Goal: Navigation & Orientation: Go to known website

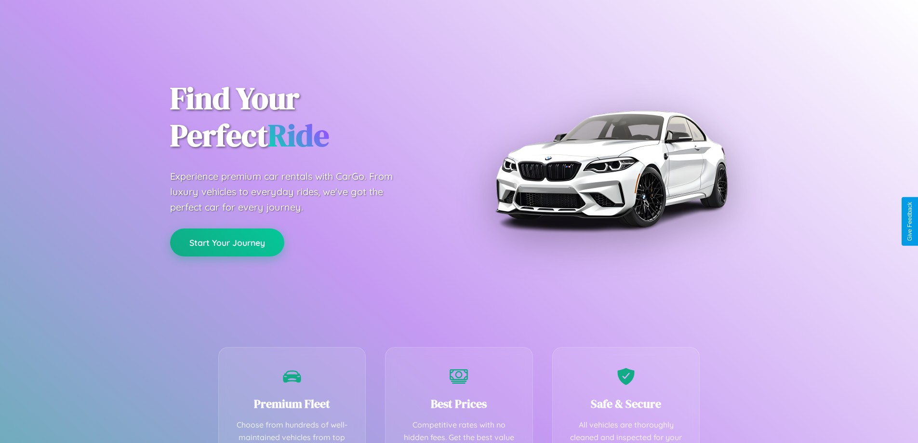
click at [227, 242] on button "Start Your Journey" at bounding box center [227, 242] width 114 height 28
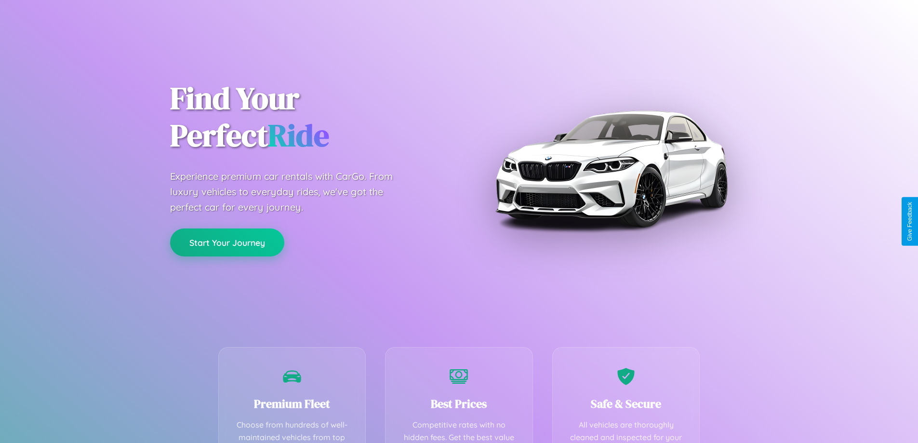
click at [227, 242] on button "Start Your Journey" at bounding box center [227, 242] width 114 height 28
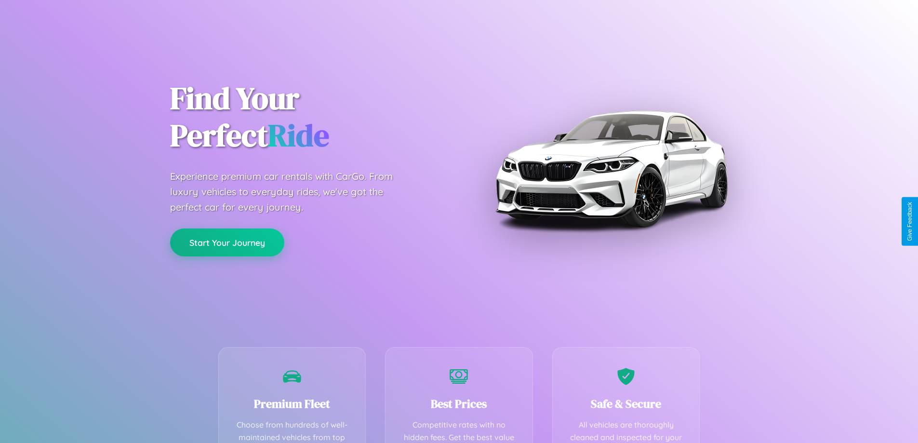
click at [227, 242] on button "Start Your Journey" at bounding box center [227, 242] width 114 height 28
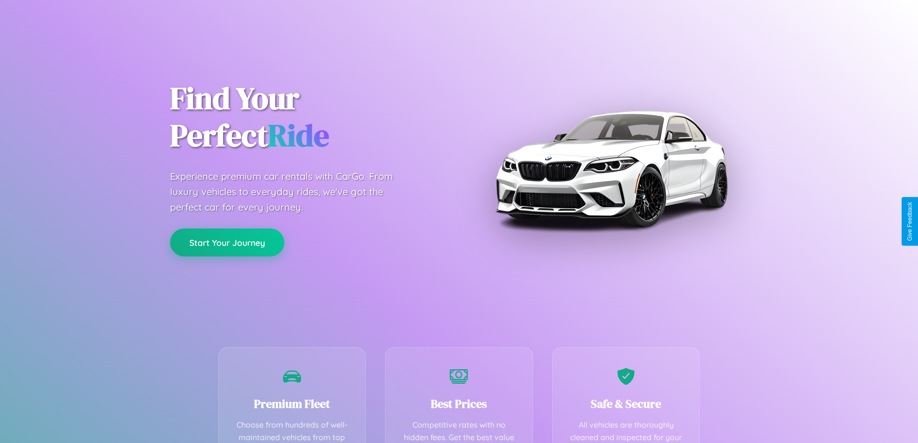
click at [227, 242] on button "Start Your Journey" at bounding box center [227, 242] width 114 height 28
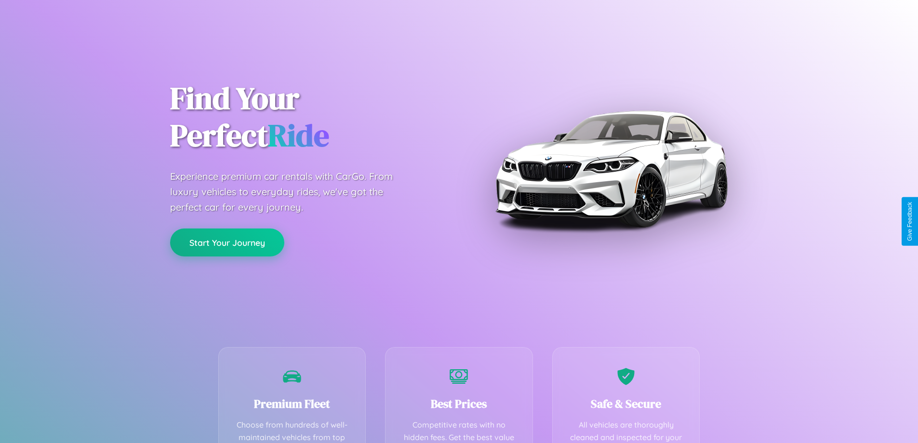
click at [227, 242] on button "Start Your Journey" at bounding box center [227, 242] width 114 height 28
